Goal: Task Accomplishment & Management: Complete application form

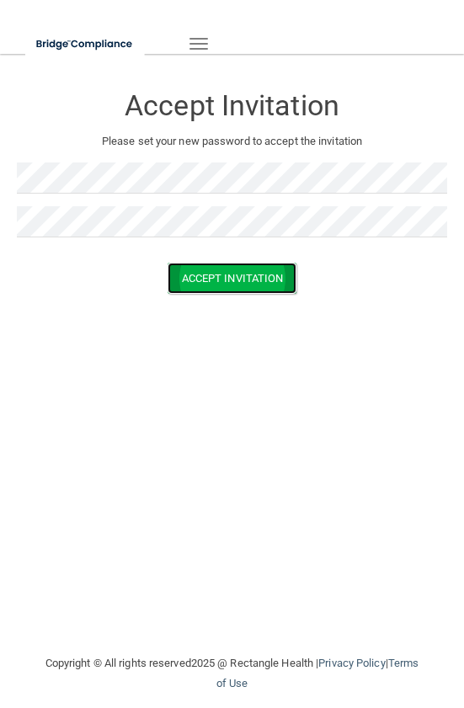
click at [196, 278] on button "Accept Invitation" at bounding box center [232, 278] width 130 height 31
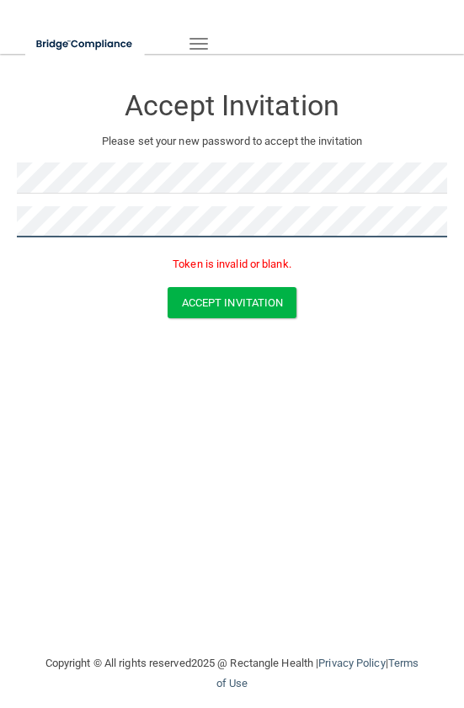
click at [167, 287] on button "Accept Invitation" at bounding box center [232, 302] width 130 height 31
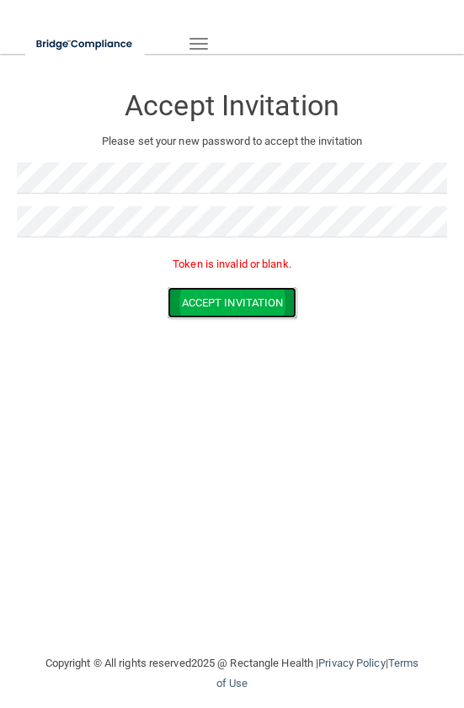
click at [234, 298] on button "Accept Invitation" at bounding box center [232, 302] width 130 height 31
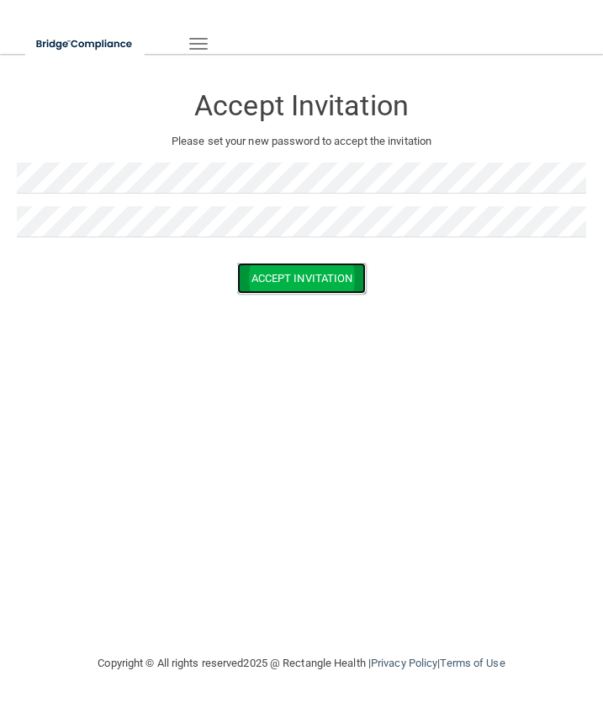
click at [266, 274] on button "Accept Invitation" at bounding box center [302, 278] width 130 height 31
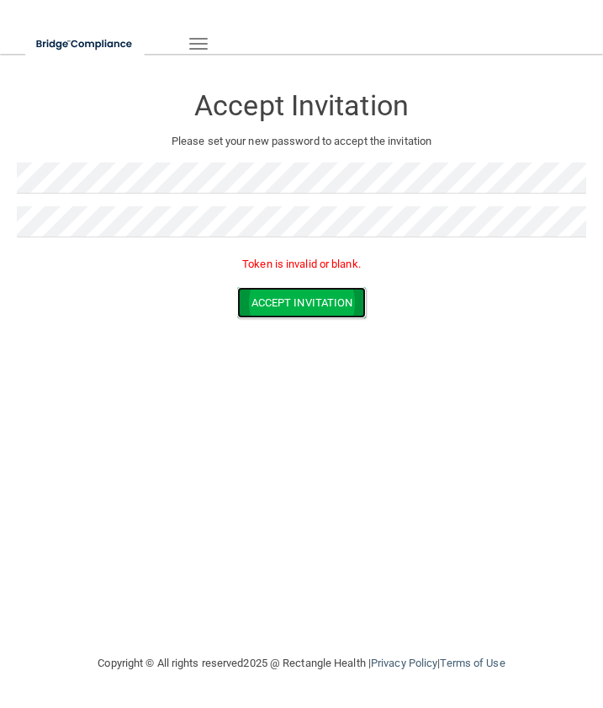
click at [276, 300] on button "Accept Invitation" at bounding box center [302, 302] width 130 height 31
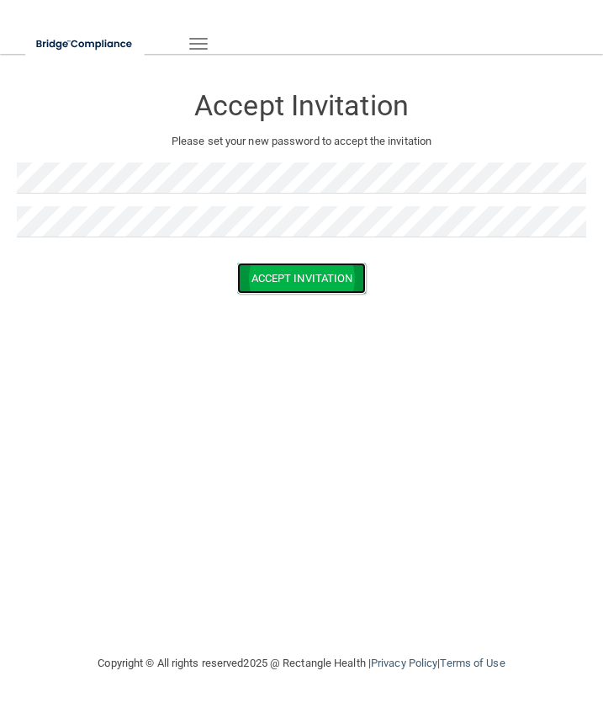
click at [267, 286] on button "Accept Invitation" at bounding box center [302, 278] width 130 height 31
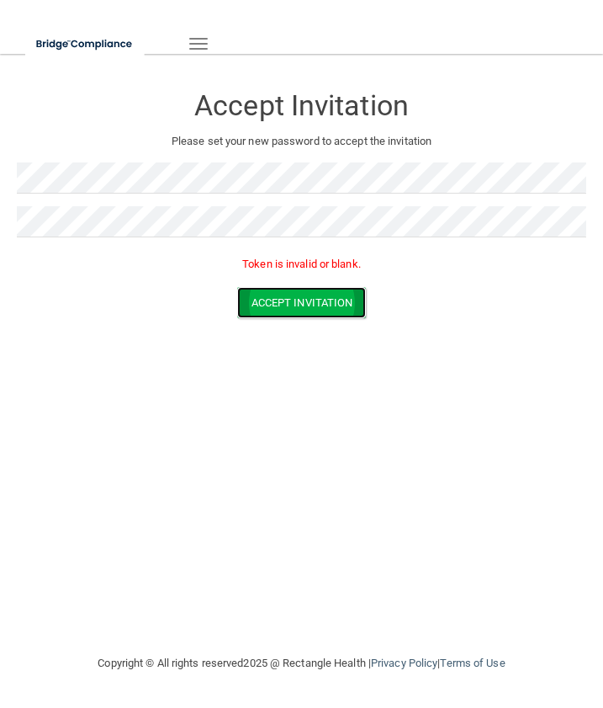
click at [270, 295] on button "Accept Invitation" at bounding box center [302, 302] width 130 height 31
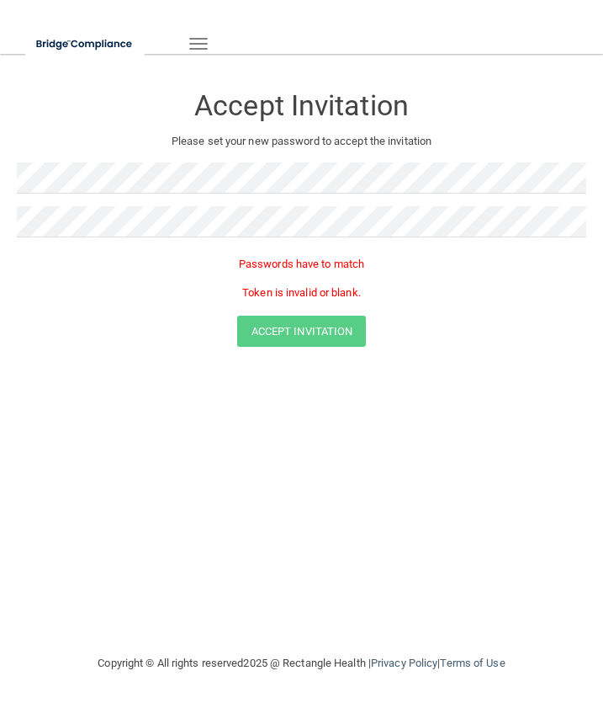
click at [67, 246] on div at bounding box center [302, 228] width 570 height 44
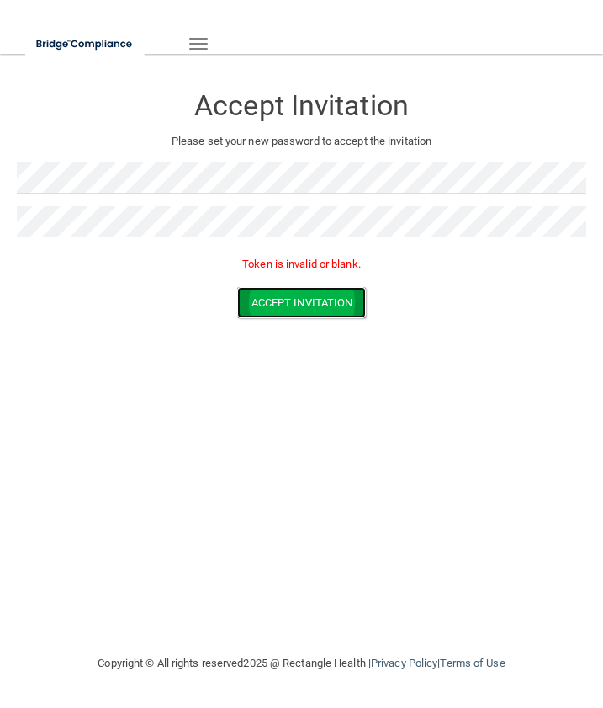
click at [291, 306] on button "Accept Invitation" at bounding box center [302, 302] width 130 height 31
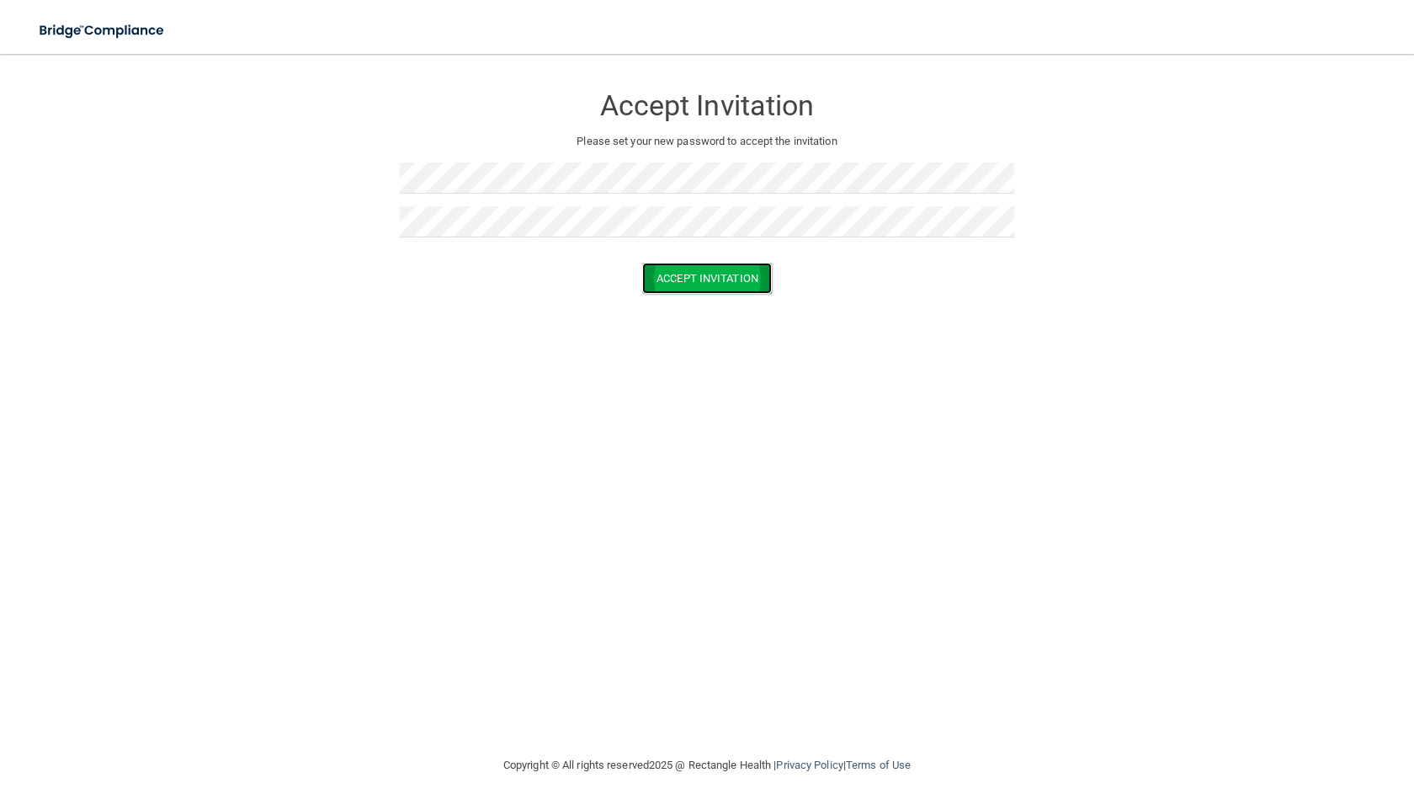
click at [603, 277] on button "Accept Invitation" at bounding box center [707, 278] width 130 height 31
click at [603, 295] on button "Accept Invitation" at bounding box center [707, 302] width 130 height 31
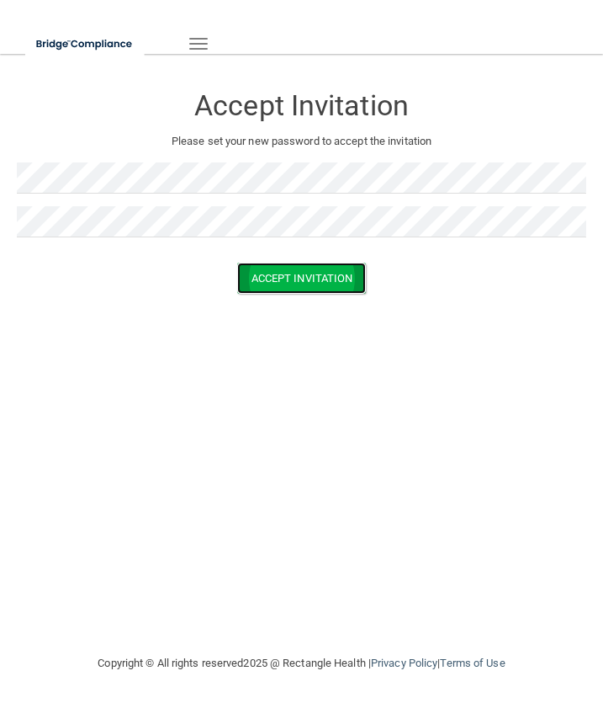
click at [260, 271] on button "Accept Invitation" at bounding box center [302, 278] width 130 height 31
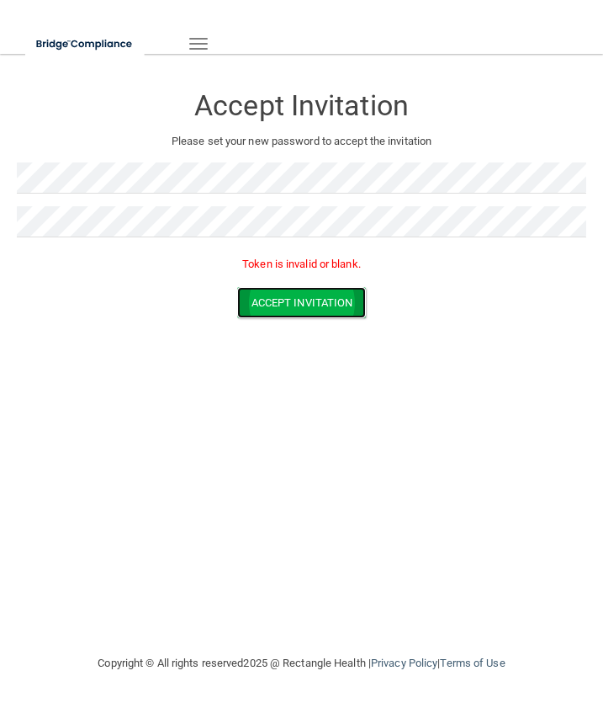
click at [278, 301] on button "Accept Invitation" at bounding box center [302, 302] width 130 height 31
click at [214, 454] on div "Accept Invitation Please set your new password to accept the invitation Token i…" at bounding box center [302, 354] width 570 height 566
click at [198, 58] on div "Toggle navigation" at bounding box center [128, 43] width 230 height 61
click at [201, 50] on button "Toggle navigation" at bounding box center [198, 43] width 37 height 29
click at [205, 43] on span "button" at bounding box center [198, 44] width 19 height 2
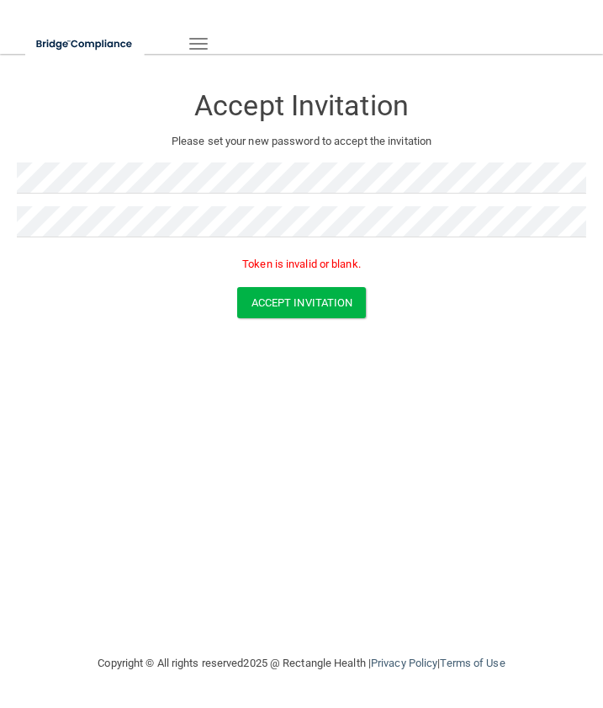
click at [332, 263] on p "Token is invalid or blank." at bounding box center [302, 264] width 570 height 20
click at [332, 311] on button "Accept Invitation" at bounding box center [302, 302] width 130 height 31
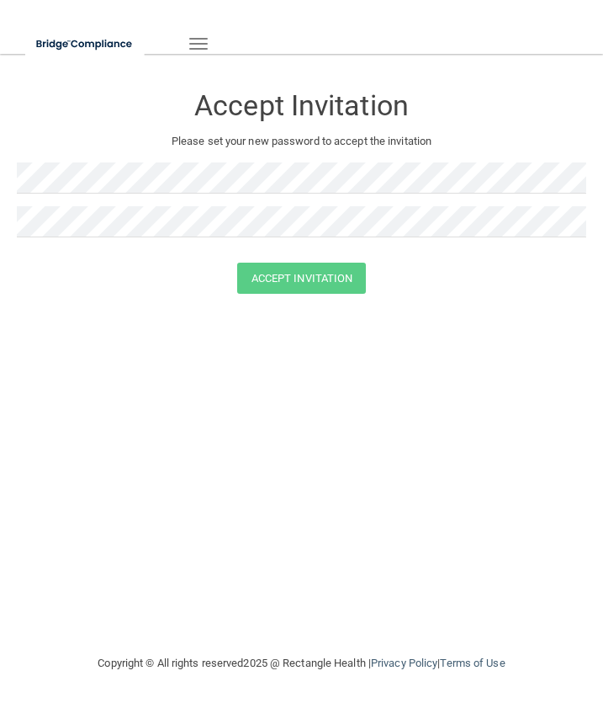
click at [195, 45] on button "Toggle navigation" at bounding box center [198, 43] width 37 height 29
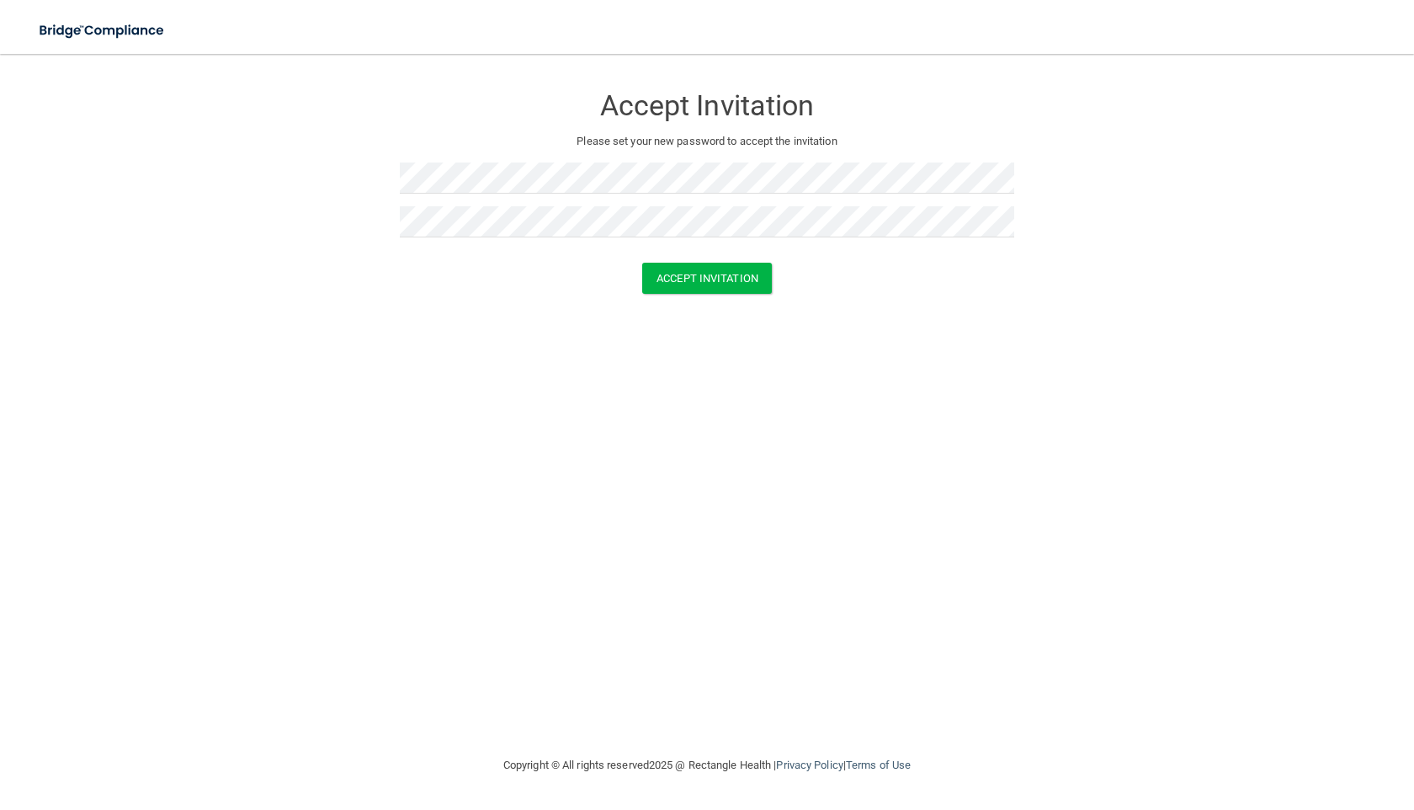
click at [603, 294] on form "Accept Invitation Please set your new password to accept the invitation Accept …" at bounding box center [707, 192] width 1347 height 243
click at [603, 282] on button "Accept Invitation" at bounding box center [707, 278] width 130 height 31
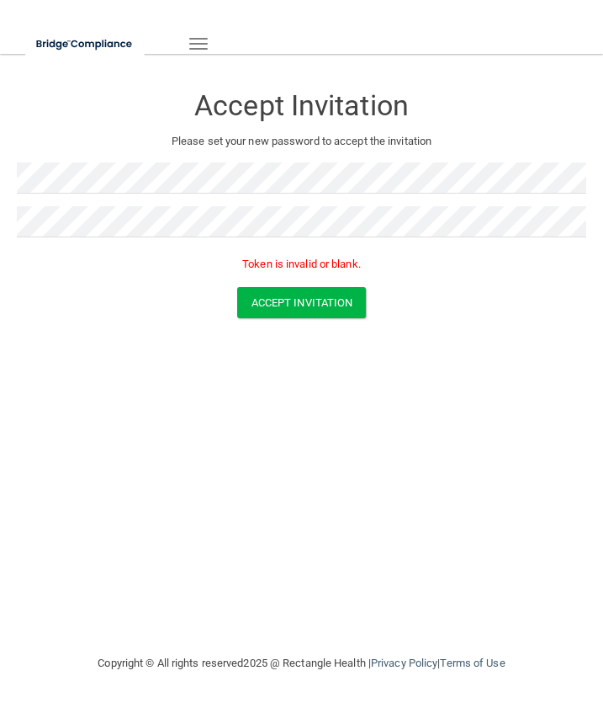
click at [208, 199] on div at bounding box center [302, 184] width 570 height 44
click at [219, 130] on div "Accept Invitation" at bounding box center [302, 101] width 570 height 61
click at [194, 50] on button "Toggle navigation" at bounding box center [198, 43] width 37 height 29
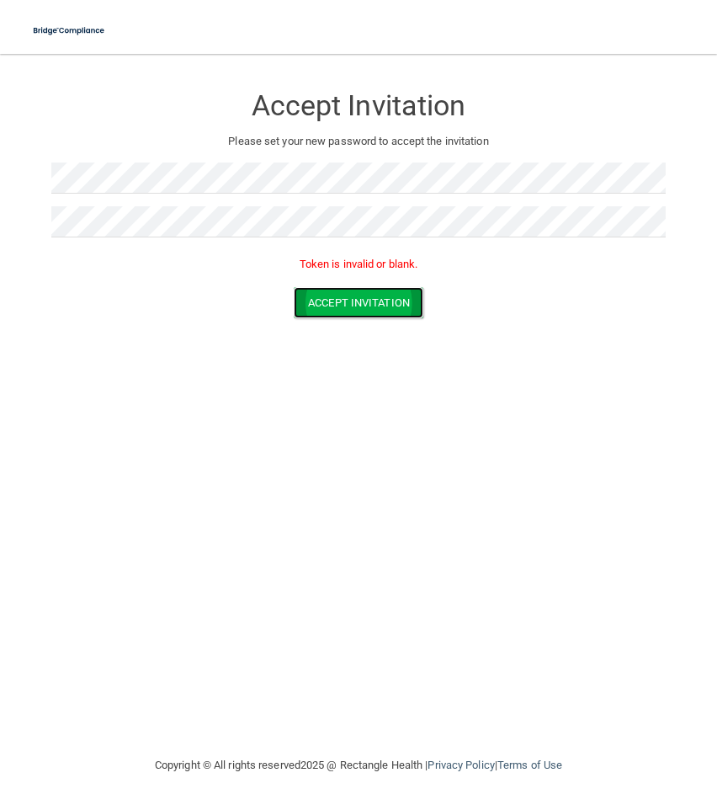
click at [413, 305] on button "Accept Invitation" at bounding box center [359, 302] width 130 height 31
click at [413, 310] on button "Accept Invitation" at bounding box center [359, 302] width 130 height 31
click at [367, 303] on button "Accept Invitation" at bounding box center [359, 302] width 130 height 31
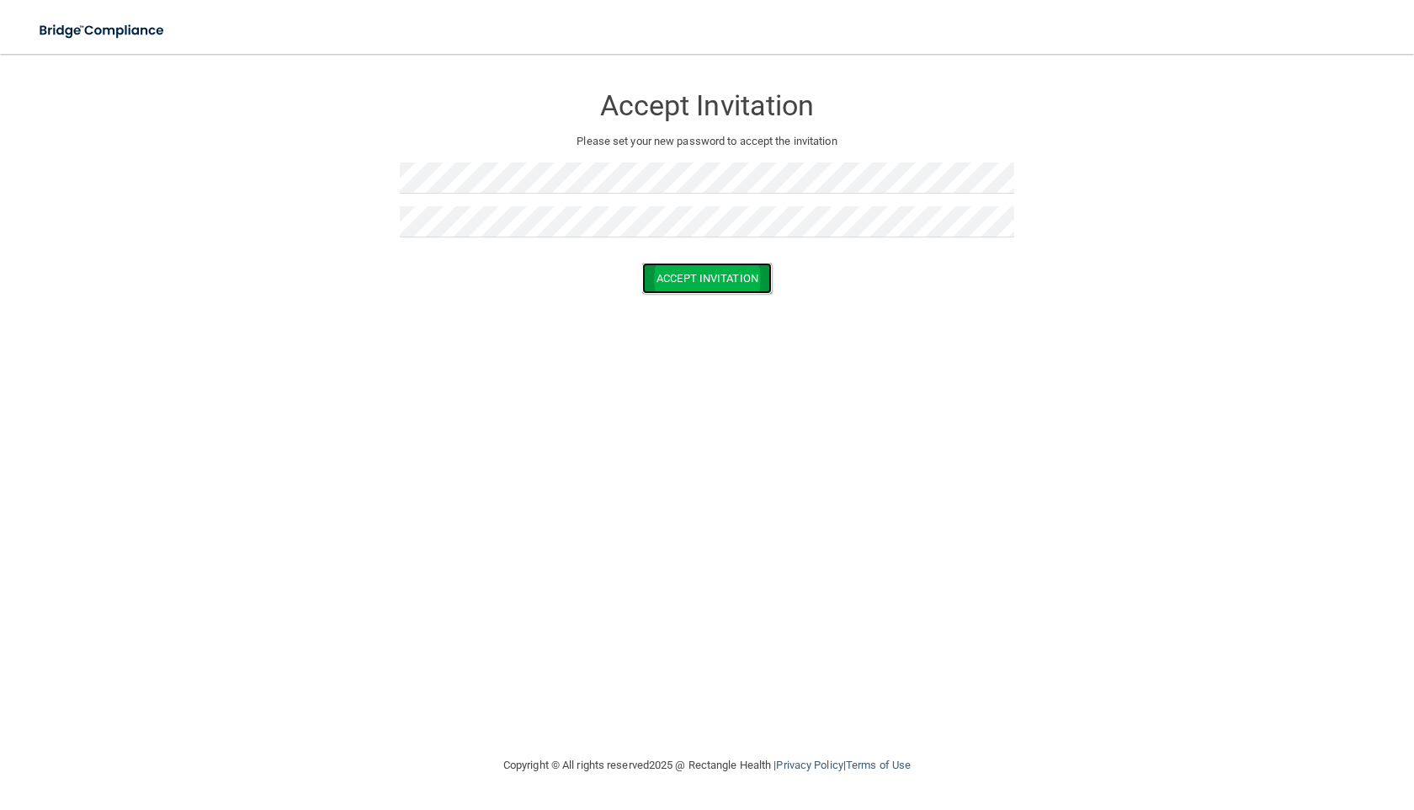
click at [603, 270] on button "Accept Invitation" at bounding box center [707, 278] width 130 height 31
click at [603, 263] on p "Token is invalid or blank." at bounding box center [707, 264] width 614 height 20
click at [603, 296] on button "Accept Invitation" at bounding box center [707, 302] width 130 height 31
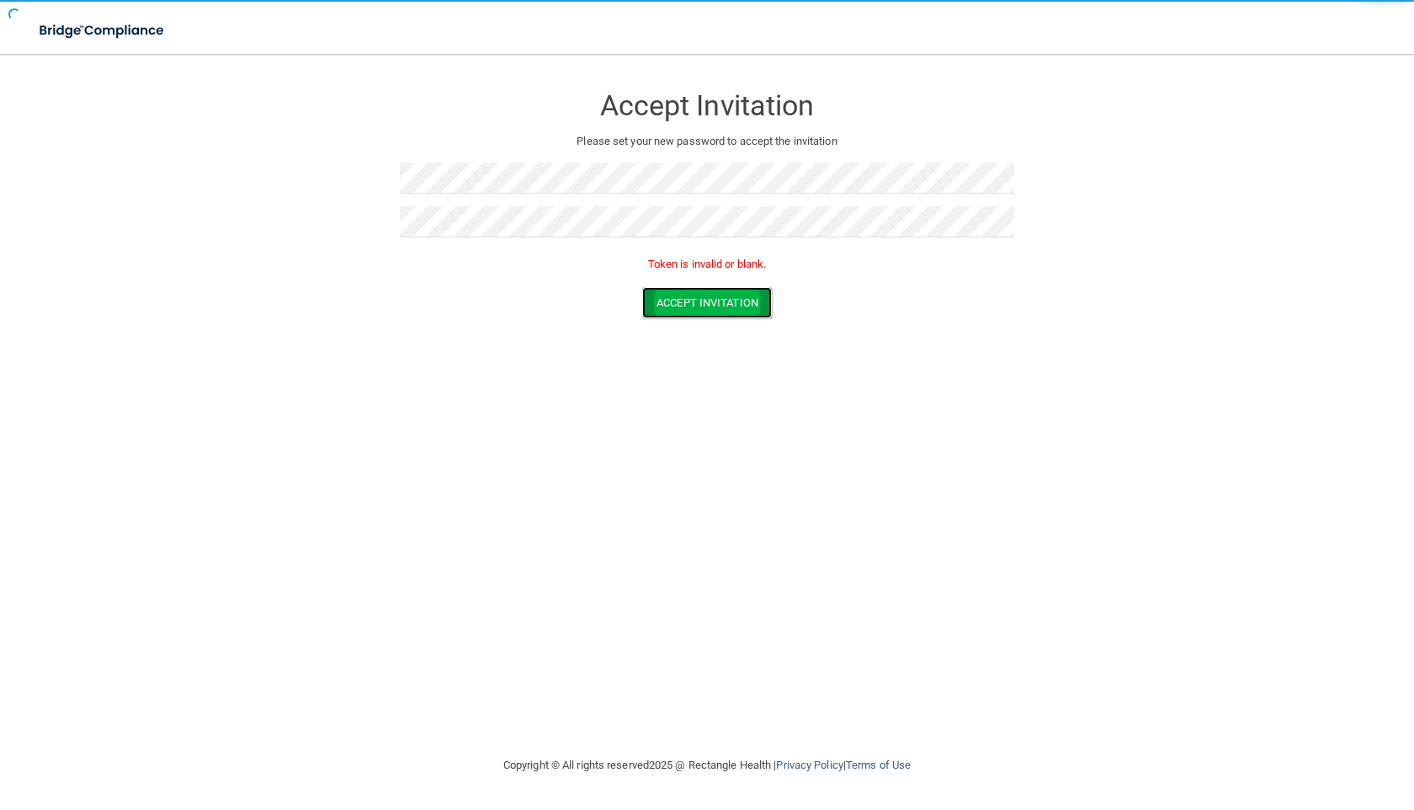
click at [603, 296] on button "Accept Invitation" at bounding box center [707, 302] width 130 height 31
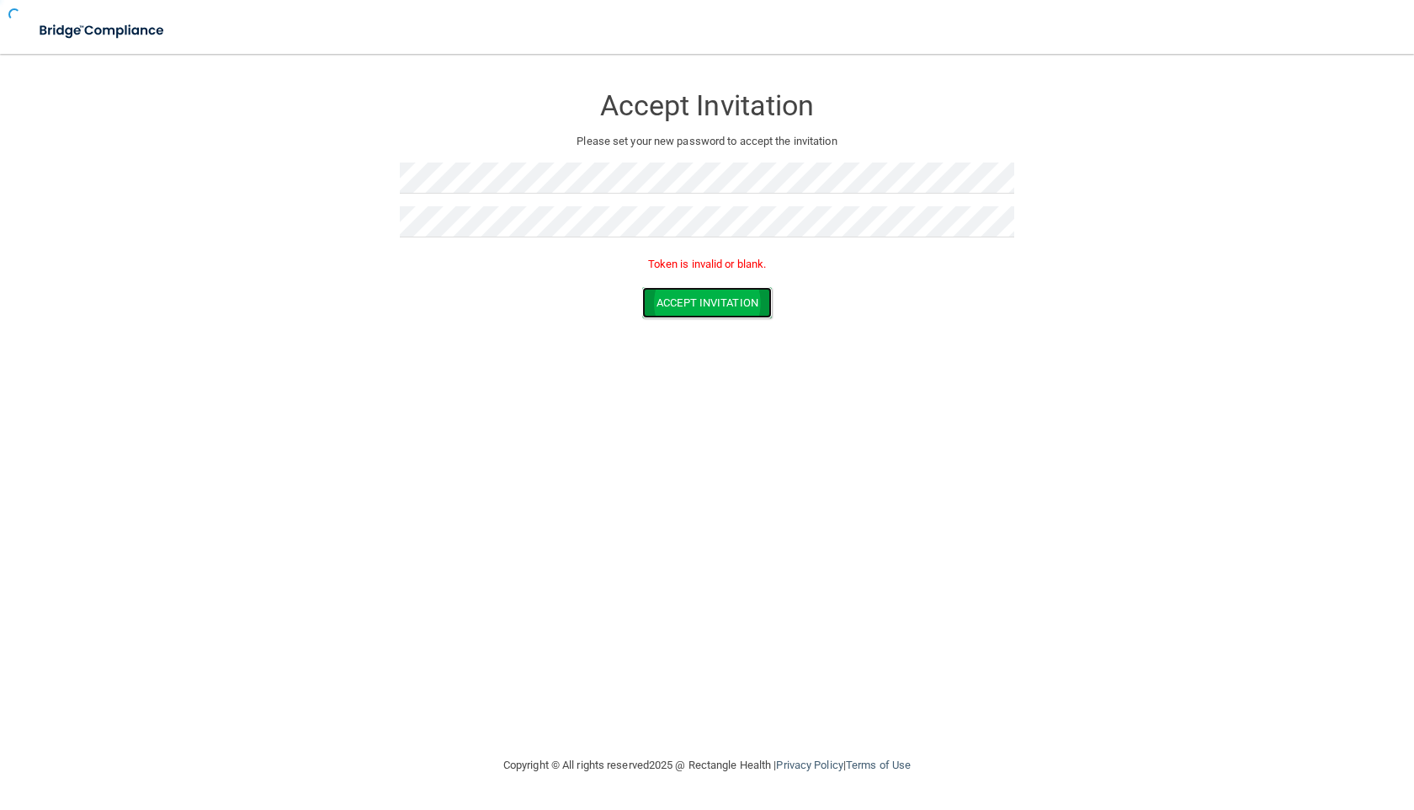
click at [603, 296] on button "Accept Invitation" at bounding box center [707, 302] width 130 height 31
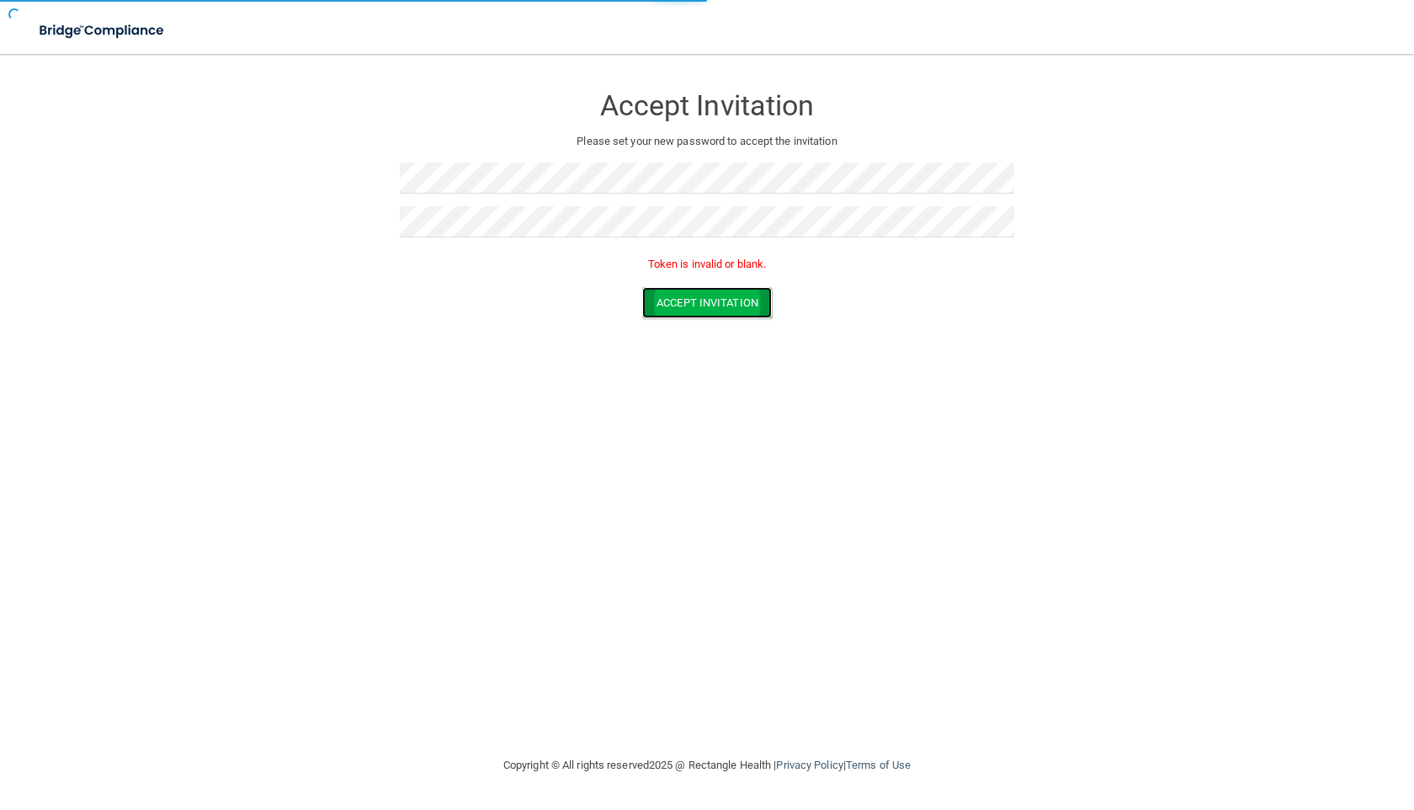
click at [603, 296] on button "Accept Invitation" at bounding box center [707, 302] width 130 height 31
click at [603, 299] on button "Accept Invitation" at bounding box center [707, 302] width 130 height 31
